Goal: Register for event/course

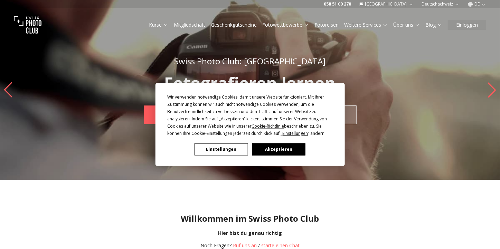
click at [277, 148] on button "Akzeptieren" at bounding box center [278, 150] width 53 height 12
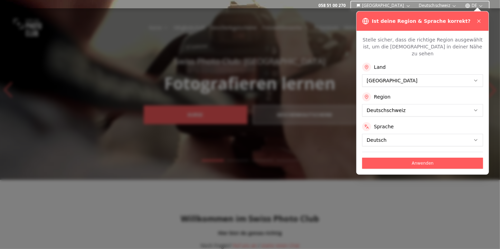
click at [482, 19] on button at bounding box center [479, 21] width 8 height 8
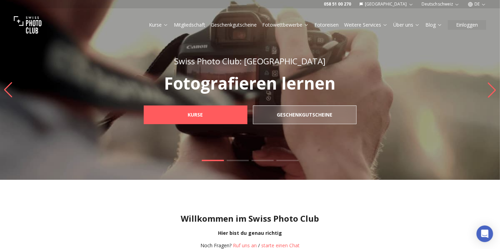
click at [163, 22] on link "Kurse" at bounding box center [158, 24] width 19 height 7
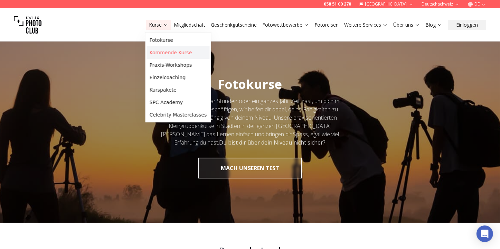
click at [168, 50] on link "Kommende Kurse" at bounding box center [178, 52] width 63 height 12
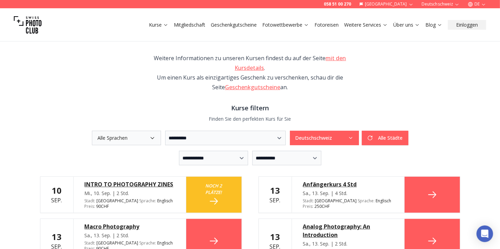
scroll to position [97, 0]
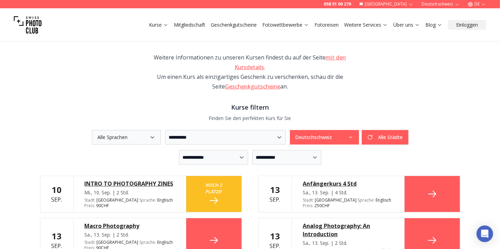
click at [138, 179] on div "INTRO TO PHOTOGRAPHY ZINES" at bounding box center [130, 183] width 90 height 8
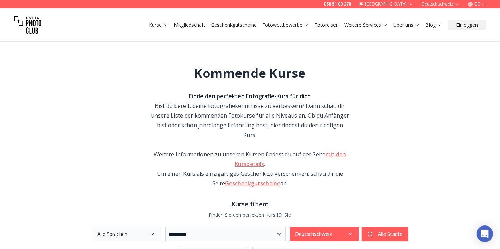
click at [320, 22] on link "Fotoreisen" at bounding box center [327, 24] width 24 height 7
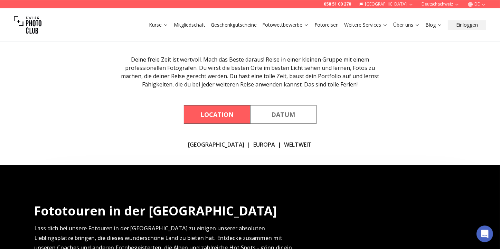
scroll to position [97, 0]
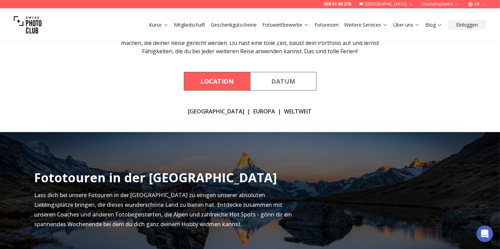
click at [223, 78] on button "Location" at bounding box center [217, 81] width 66 height 19
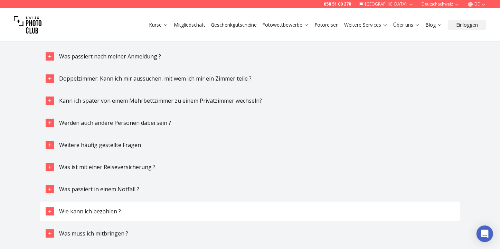
scroll to position [1646, 0]
